Goal: Find specific page/section: Find specific page/section

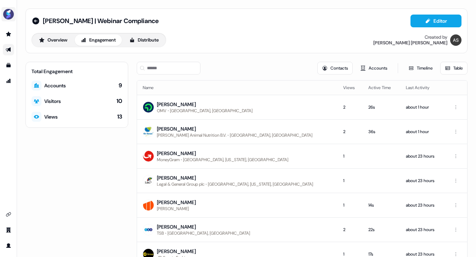
click at [8, 14] on img "side nav menu" at bounding box center [8, 14] width 11 height 11
drag, startPoint x: 57, startPoint y: 137, endPoint x: 61, endPoint y: 131, distance: 7.4
click at [57, 137] on div "Help documentation Feedback Logout Sara | Webinar Compliance Editor Overview En…" at bounding box center [238, 128] width 476 height 257
click at [101, 39] on button "Engagement" at bounding box center [98, 39] width 47 height 11
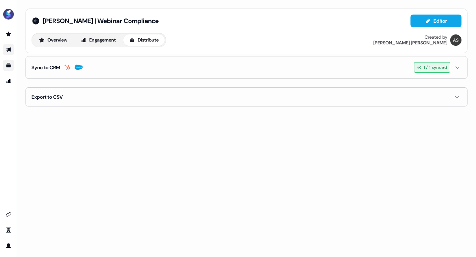
click at [6, 69] on link "Go to templates" at bounding box center [8, 65] width 11 height 11
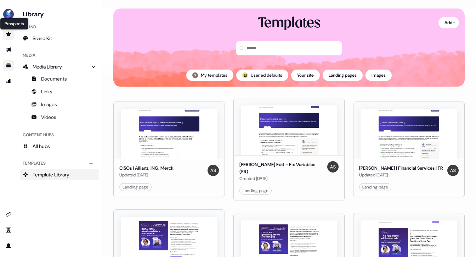
click at [9, 35] on icon "Go to prospects" at bounding box center [8, 34] width 5 height 5
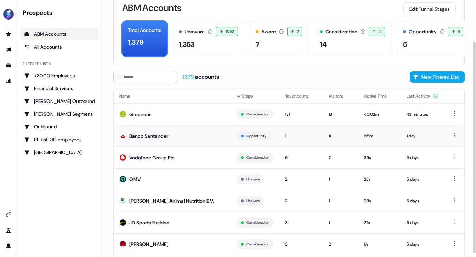
scroll to position [54, 0]
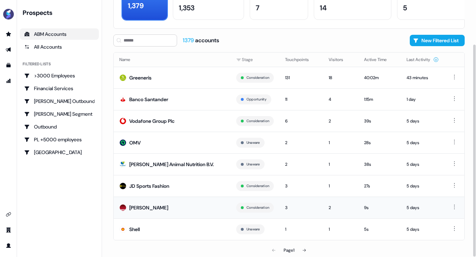
click at [193, 202] on td "[PERSON_NAME]" at bounding box center [172, 207] width 117 height 22
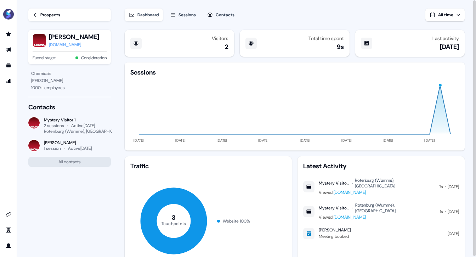
click at [352, 214] on link "[DOMAIN_NAME]" at bounding box center [350, 217] width 32 height 6
